Goal: Information Seeking & Learning: Learn about a topic

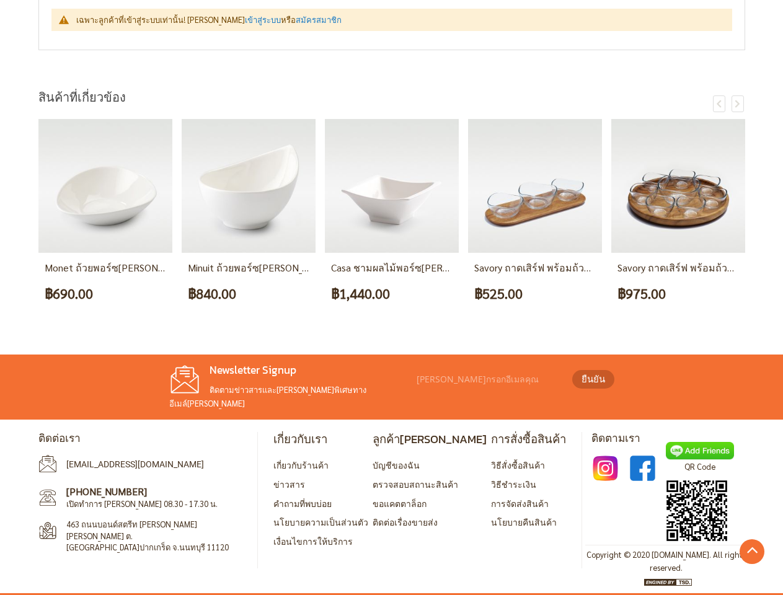
scroll to position [525, 0]
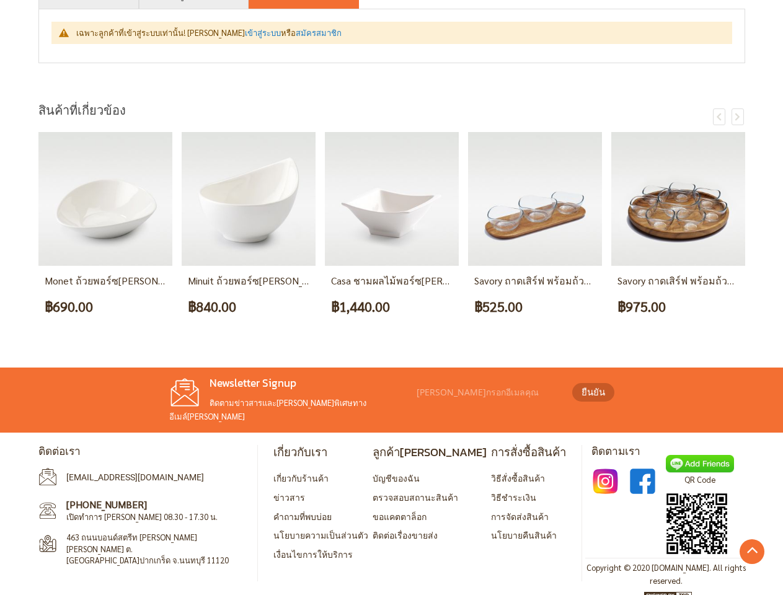
click at [391, 298] on div "฿1,440.00" at bounding box center [392, 306] width 122 height 23
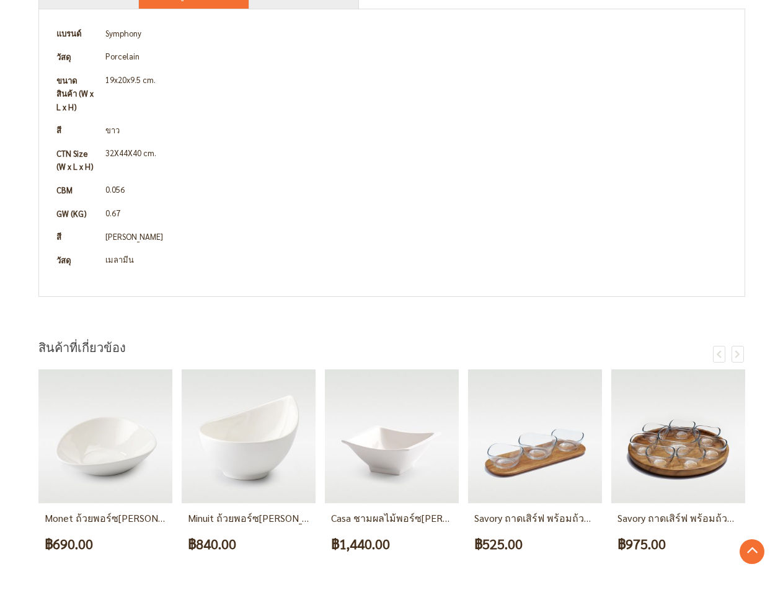
scroll to position [510, 0]
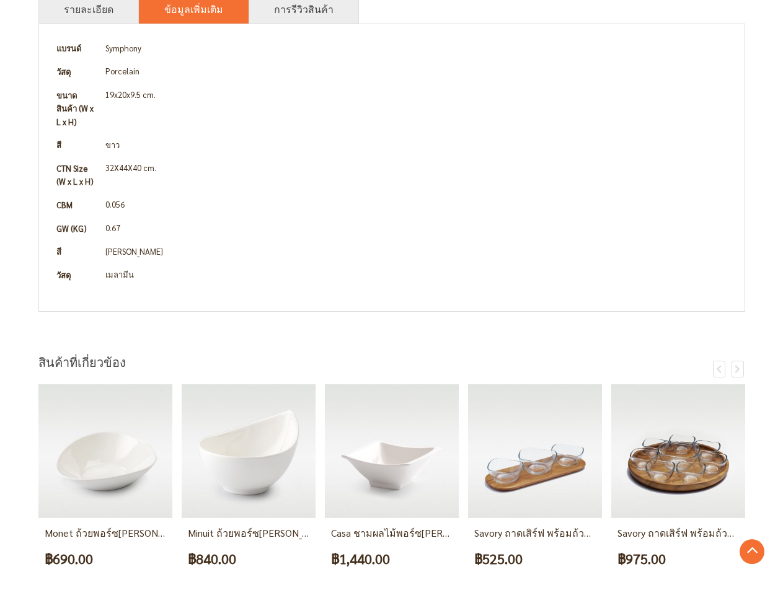
click at [292, 4] on link "การรีวิวสินค้า" at bounding box center [304, 9] width 60 height 15
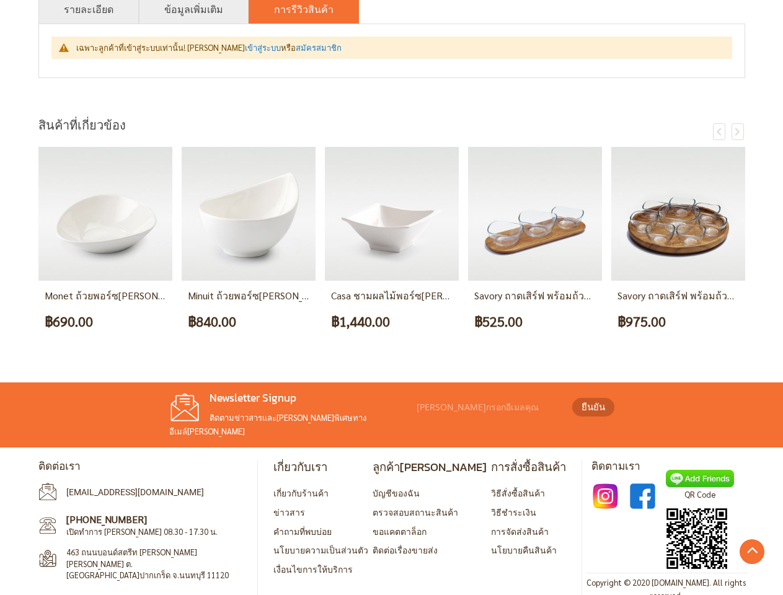
click at [719, 117] on div "สินค้าที่เกี่ยวข้อง" at bounding box center [391, 126] width 707 height 22
click at [738, 117] on div "สินค้าที่เกี่ยวข้อง" at bounding box center [391, 126] width 707 height 22
